Goal: Information Seeking & Learning: Learn about a topic

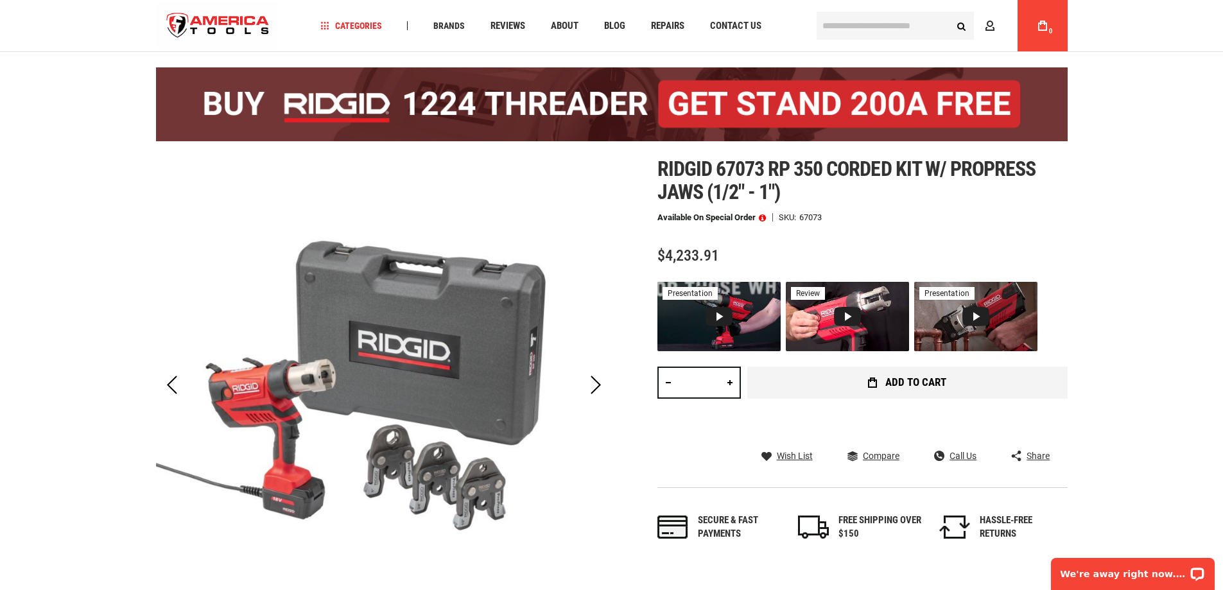
scroll to position [64, 0]
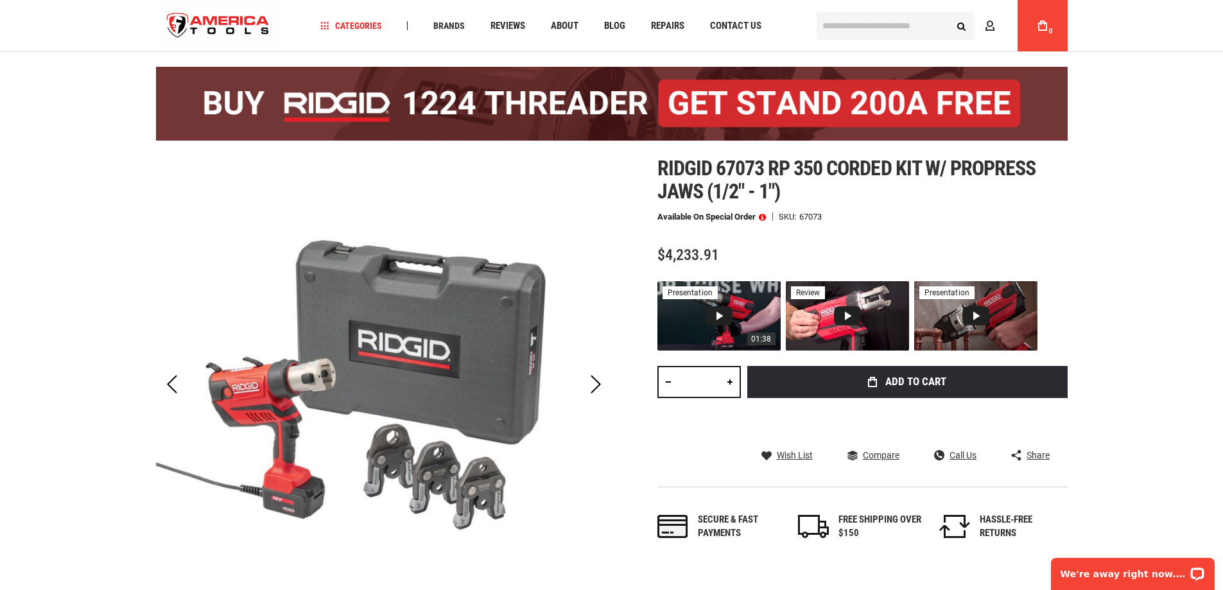
click at [720, 316] on div "Video 1: RP 350 & RP 351 Press Tools: Feature and Benefits" at bounding box center [719, 315] width 27 height 19
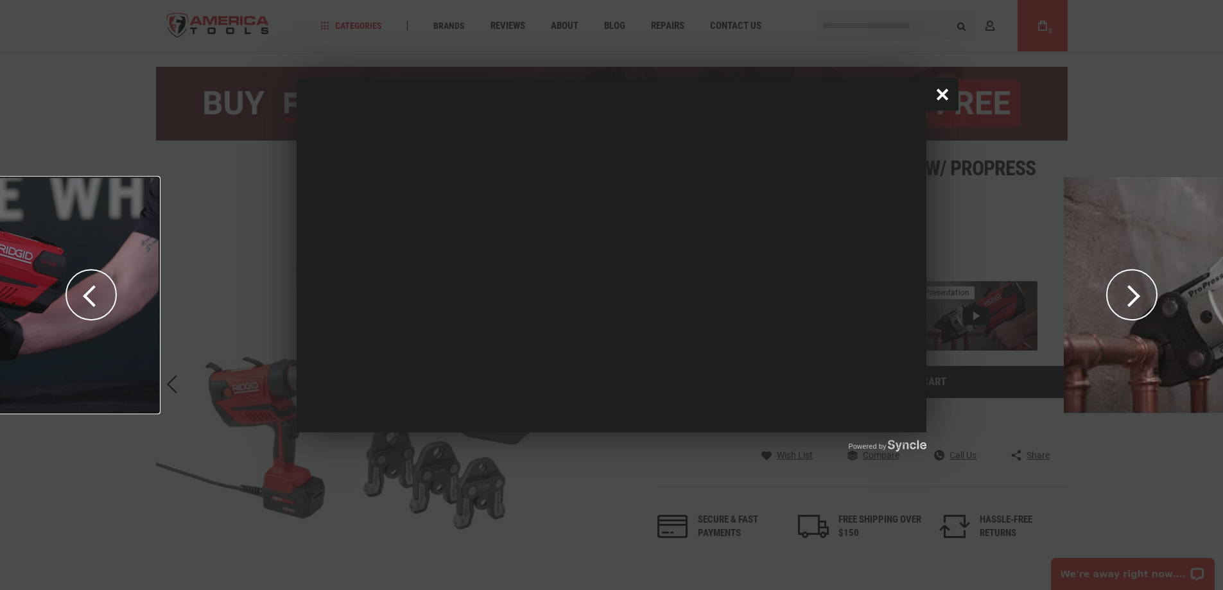
click at [943, 96] on button "Close popup window" at bounding box center [942, 94] width 32 height 32
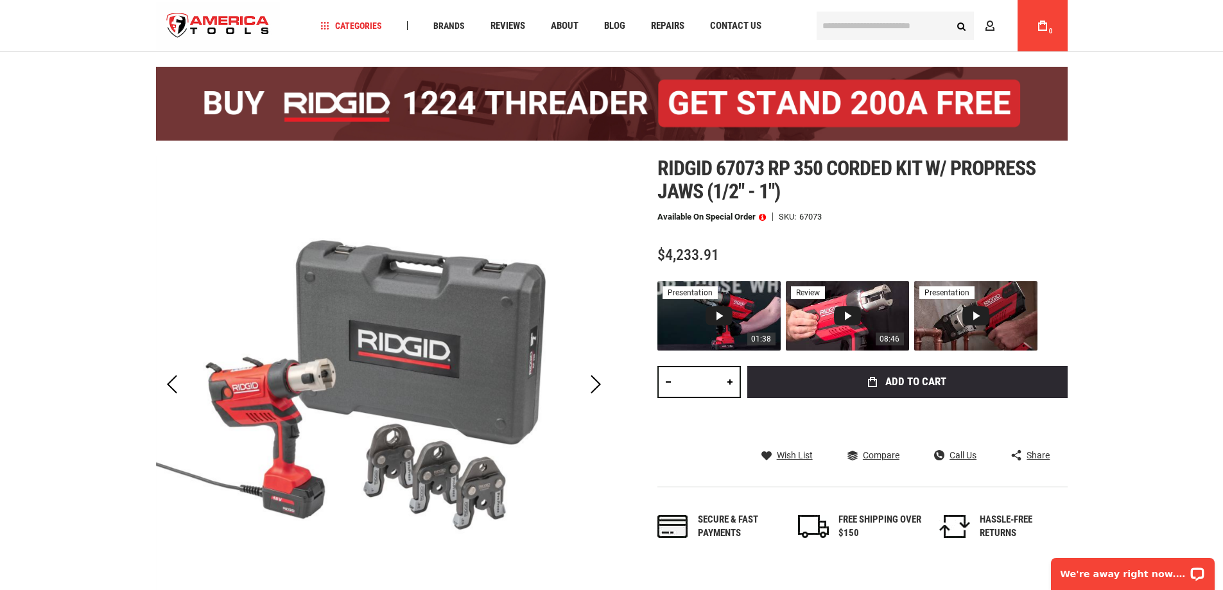
click at [842, 315] on div "Video 2: How To Use The RIDGID® RP 350 Press Tool" at bounding box center [847, 315] width 27 height 19
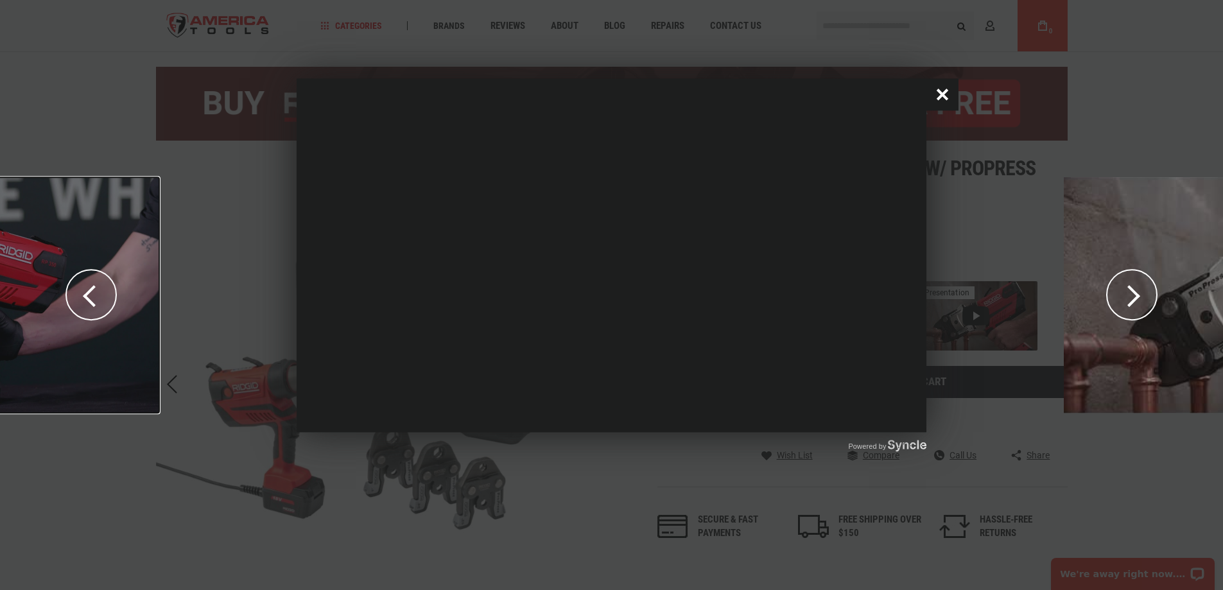
click at [940, 92] on button "Close popup window" at bounding box center [942, 94] width 32 height 32
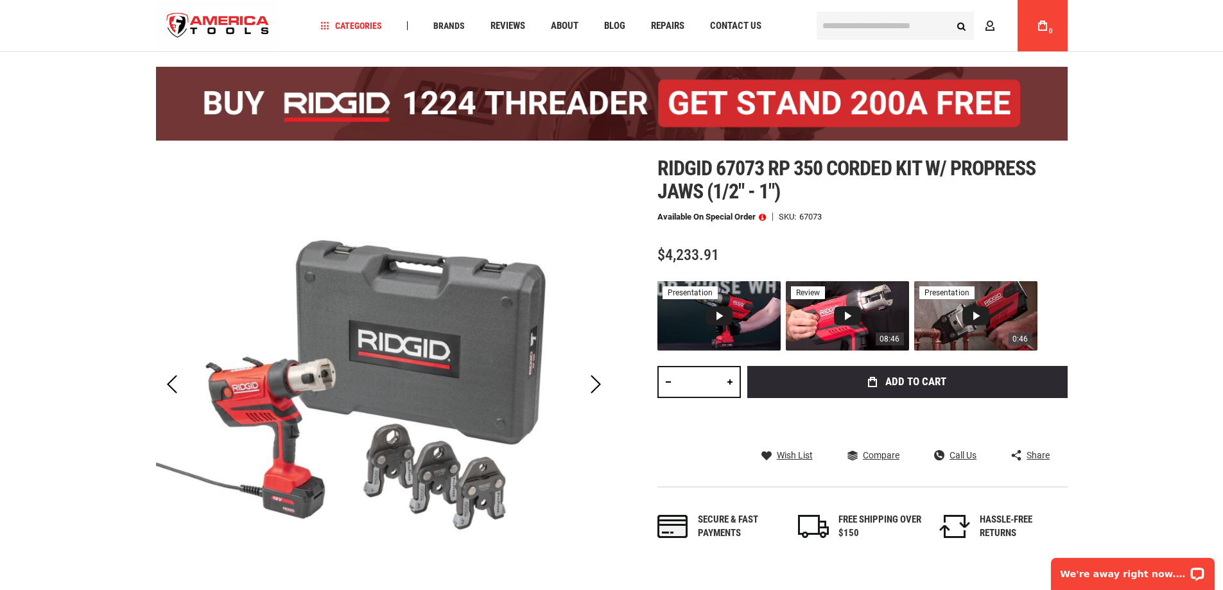
click at [973, 314] on div "Video 3: How To Use the RIDGID® RP 350 Press Tool: Unmatched Performance" at bounding box center [975, 315] width 27 height 19
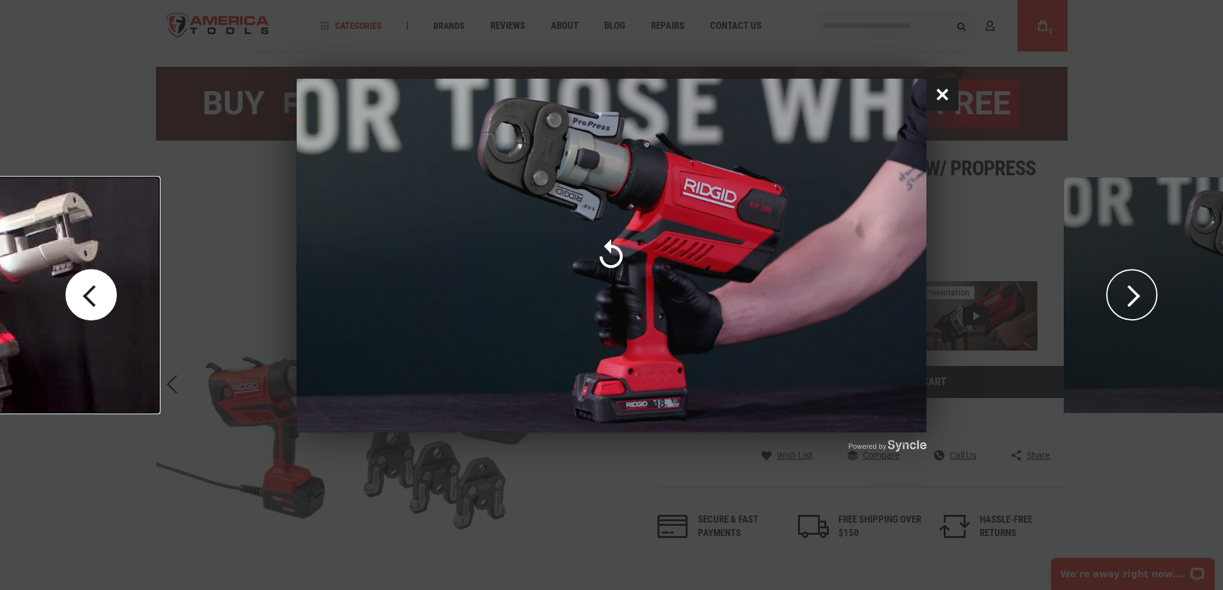
click at [942, 95] on button "Close popup window" at bounding box center [942, 94] width 32 height 32
